Goal: Task Accomplishment & Management: Complete application form

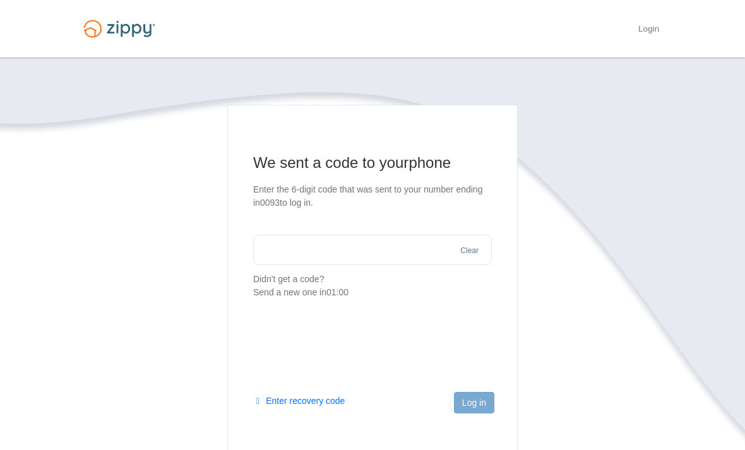
scroll to position [121, 0]
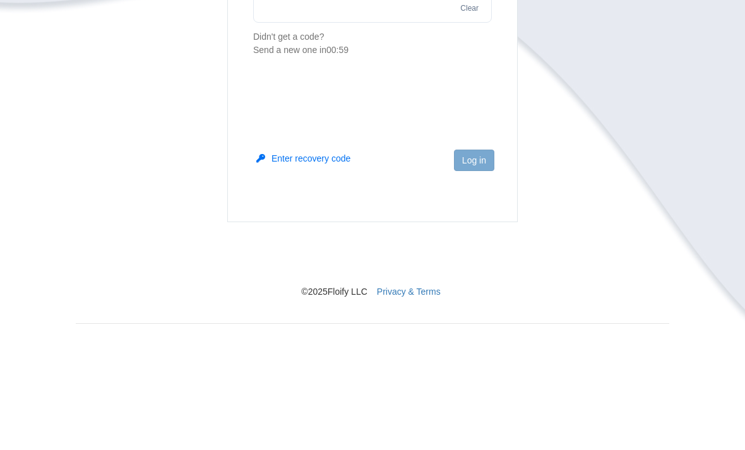
click at [399, 135] on input "text" at bounding box center [372, 129] width 239 height 30
click at [543, 197] on section "We sent a code to your phone Enter the 6-digit code that was sent to your numbe…" at bounding box center [373, 202] width 594 height 436
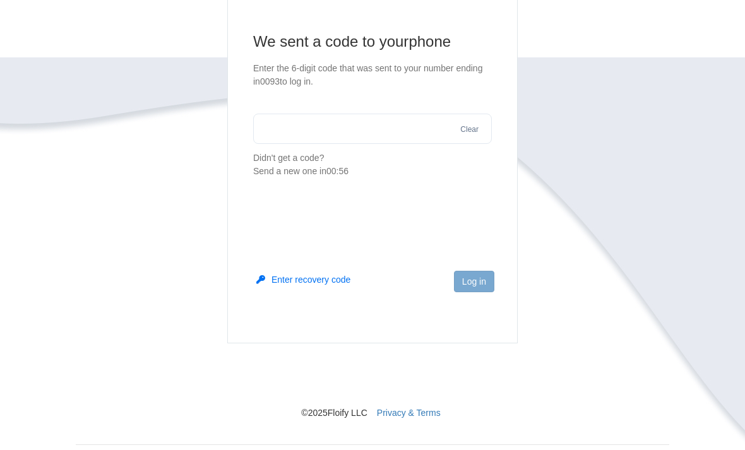
click at [397, 132] on input "text" at bounding box center [372, 129] width 239 height 30
type input "******"
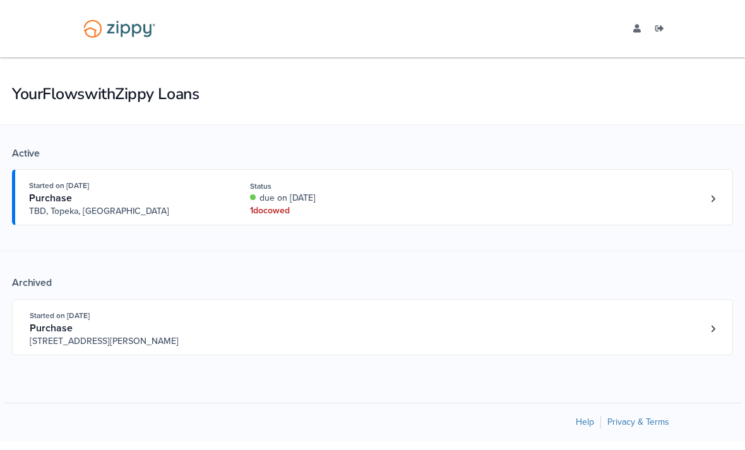
click at [664, 195] on div "Started on Aug. 21st, 2025 Purchase TBD, Topeka, KS Status due on Aug. 23rd, 20…" at bounding box center [366, 198] width 675 height 39
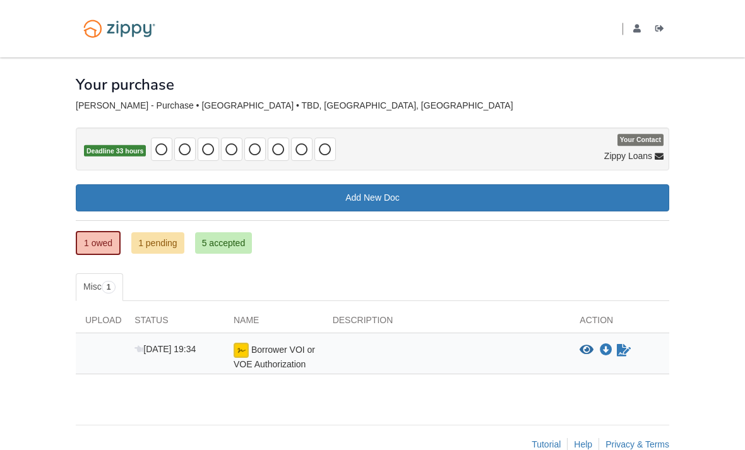
click at [621, 344] on icon "Sign Form" at bounding box center [624, 350] width 14 height 13
click at [461, 355] on div at bounding box center [447, 357] width 248 height 28
click at [114, 321] on div "Upload" at bounding box center [100, 323] width 49 height 19
click at [417, 189] on link "Add New Doc" at bounding box center [373, 197] width 594 height 27
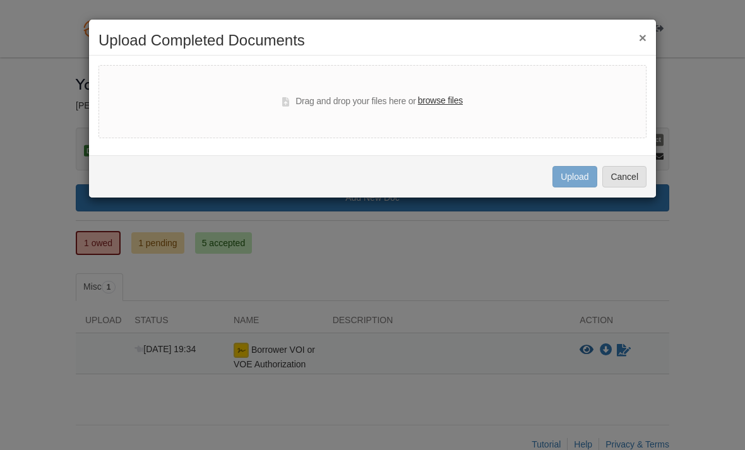
click at [445, 103] on label "browse files" at bounding box center [440, 101] width 45 height 14
click at [0, 0] on input "browse files" at bounding box center [0, 0] width 0 height 0
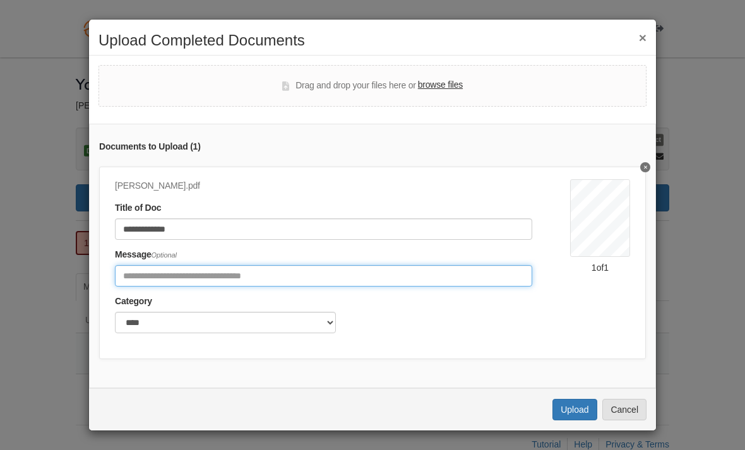
click at [496, 268] on input "Include any comments on this document" at bounding box center [323, 275] width 417 height 21
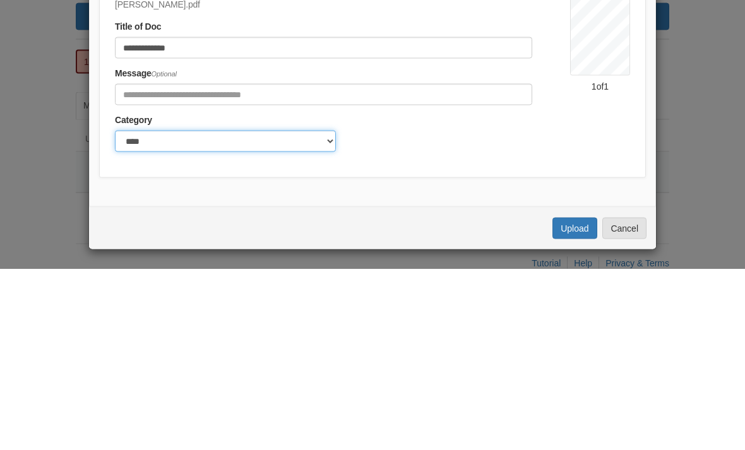
click at [323, 312] on select "******* ****" at bounding box center [225, 322] width 221 height 21
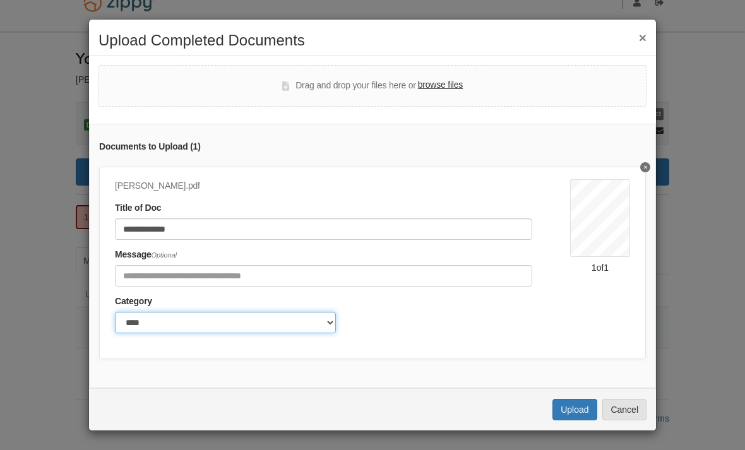
select select "*******"
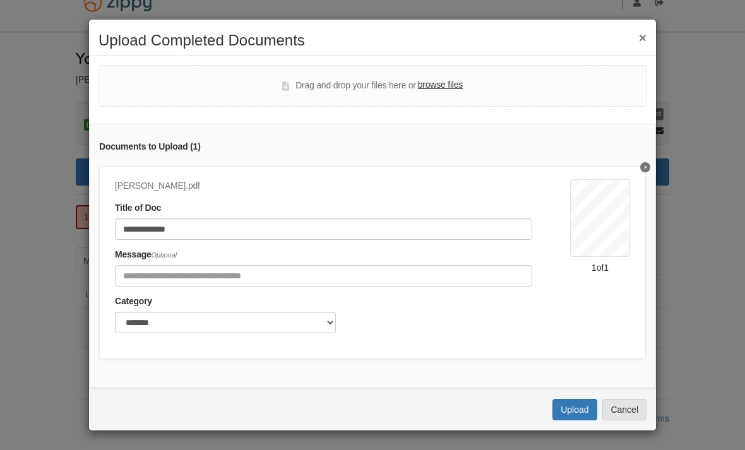
click at [568, 410] on button "Upload" at bounding box center [575, 409] width 44 height 21
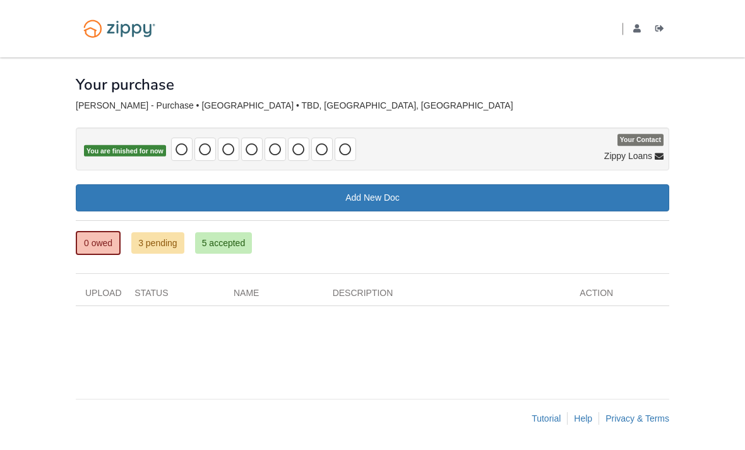
click at [232, 241] on link "5 accepted" at bounding box center [223, 242] width 57 height 21
